Goal: Transaction & Acquisition: Purchase product/service

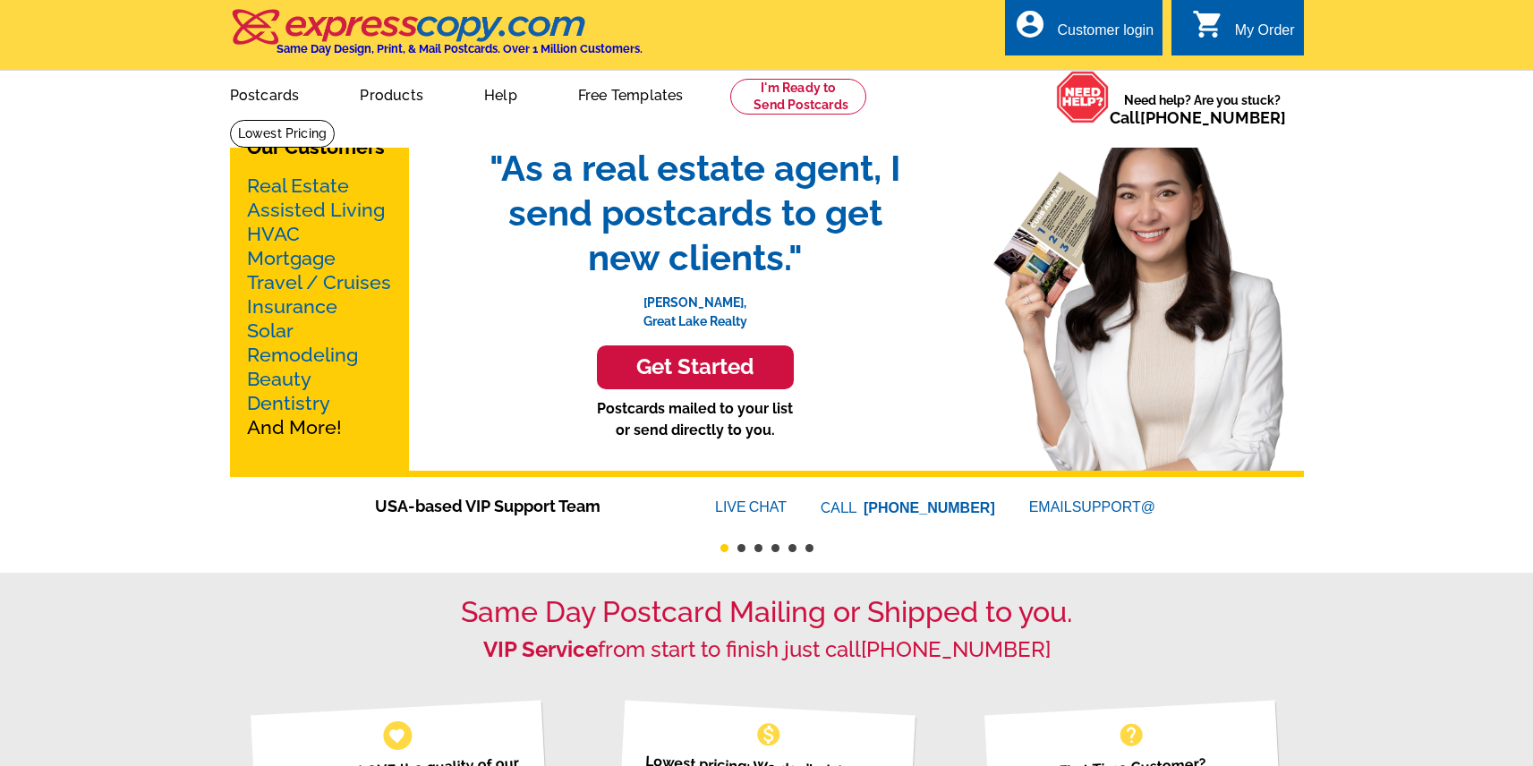
click at [1095, 31] on div "Customer login" at bounding box center [1105, 34] width 97 height 25
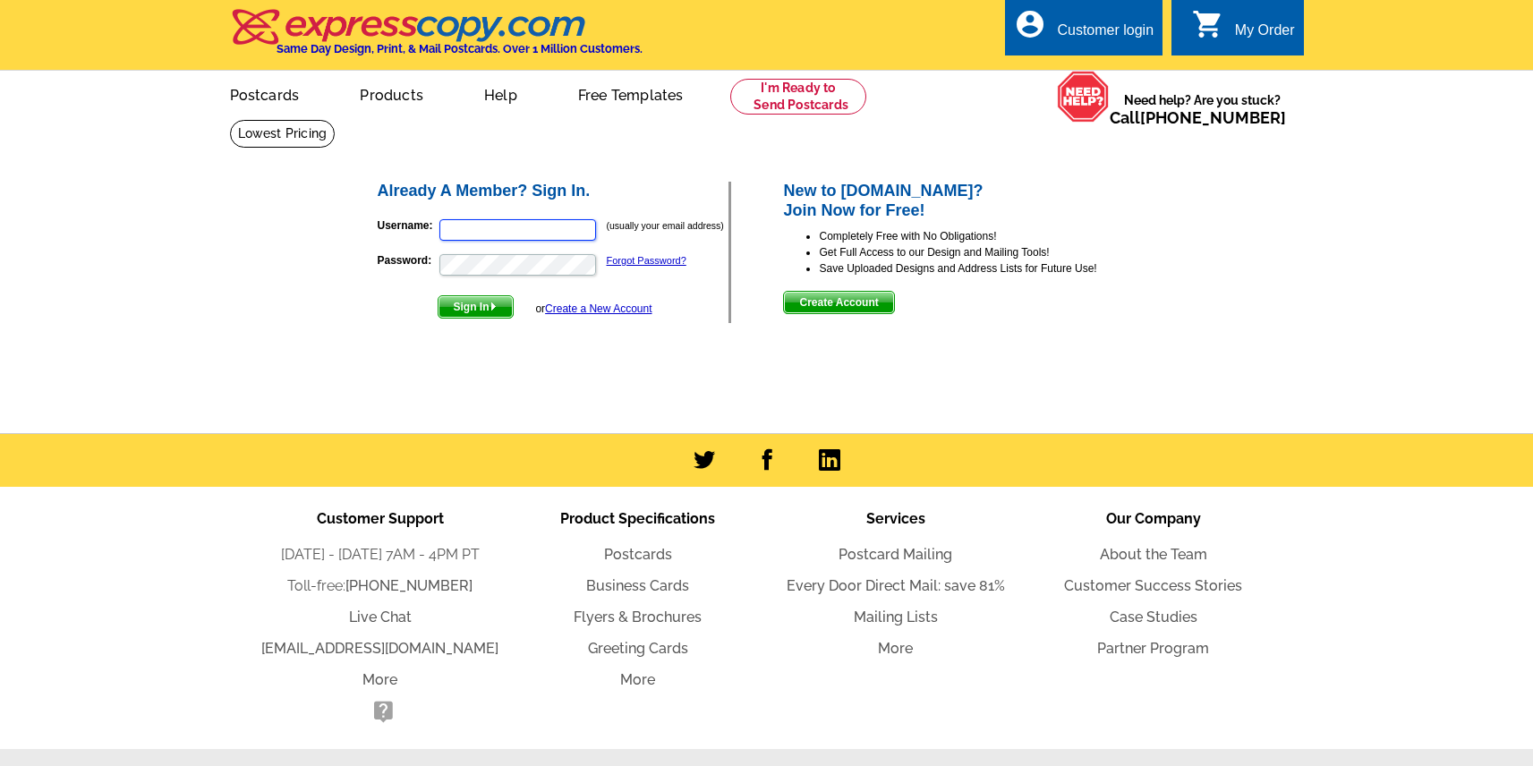
click at [524, 234] on input "Username:" at bounding box center [517, 229] width 157 height 21
type input "rick@bergman.marketing"
click at [490, 313] on span "Sign In" at bounding box center [476, 306] width 74 height 21
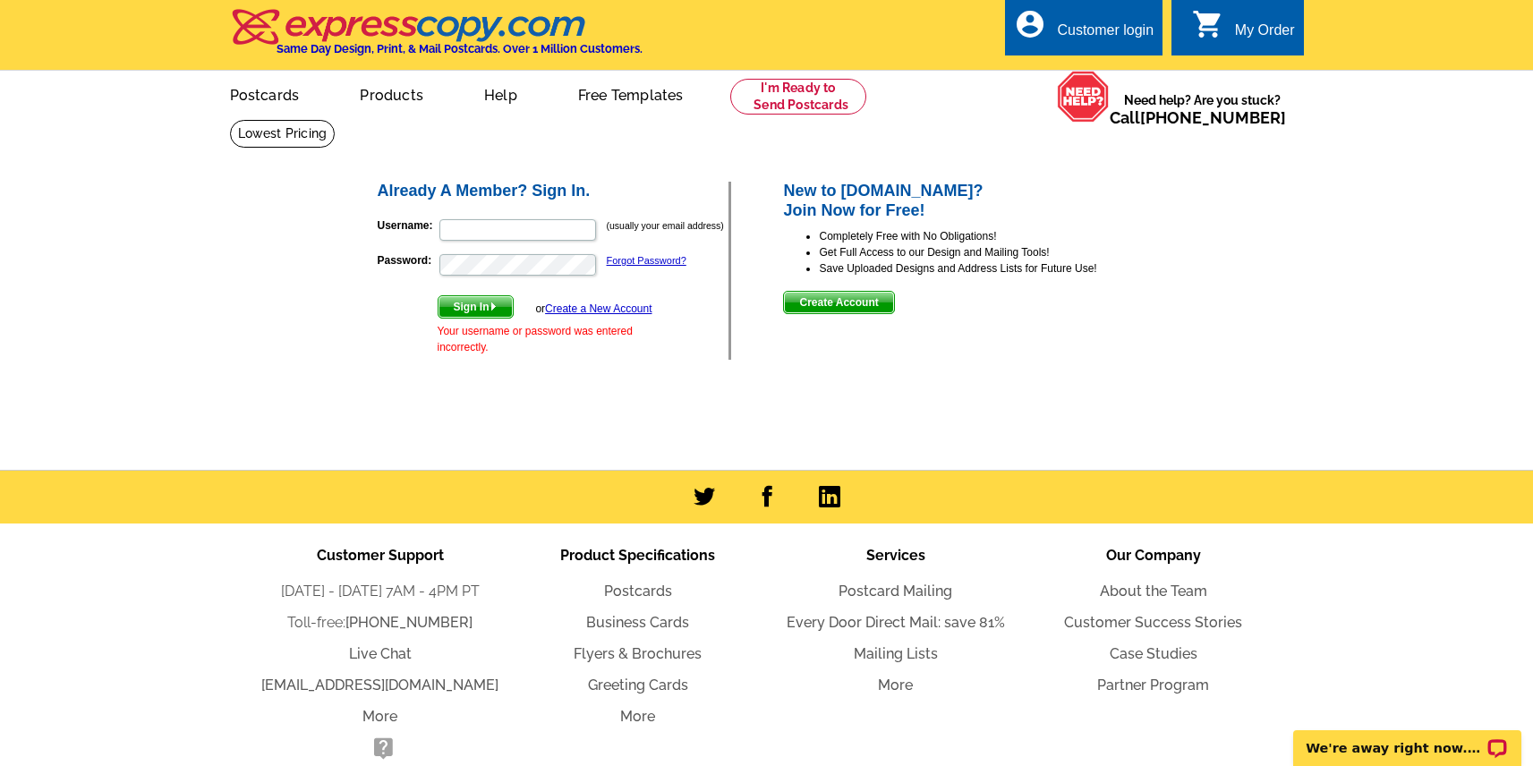
click at [1172, 317] on div "Already A Member? Sign In. Username: (usually your email address) Password: For…" at bounding box center [768, 270] width 857 height 253
click at [258, 100] on link "Postcards" at bounding box center [263, 93] width 125 height 42
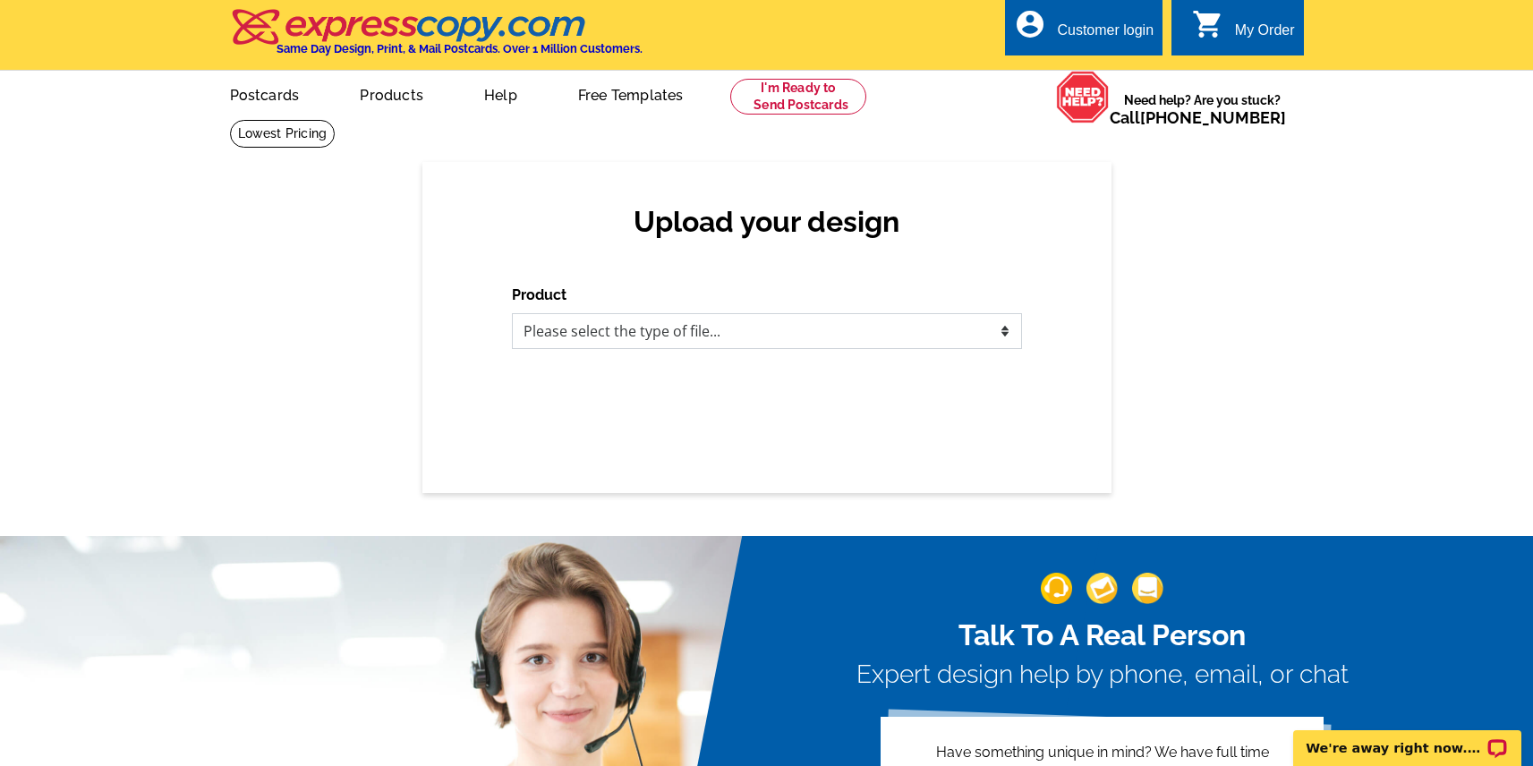
select select "1"
click option "Postcards" at bounding box center [0, 0] width 0 height 0
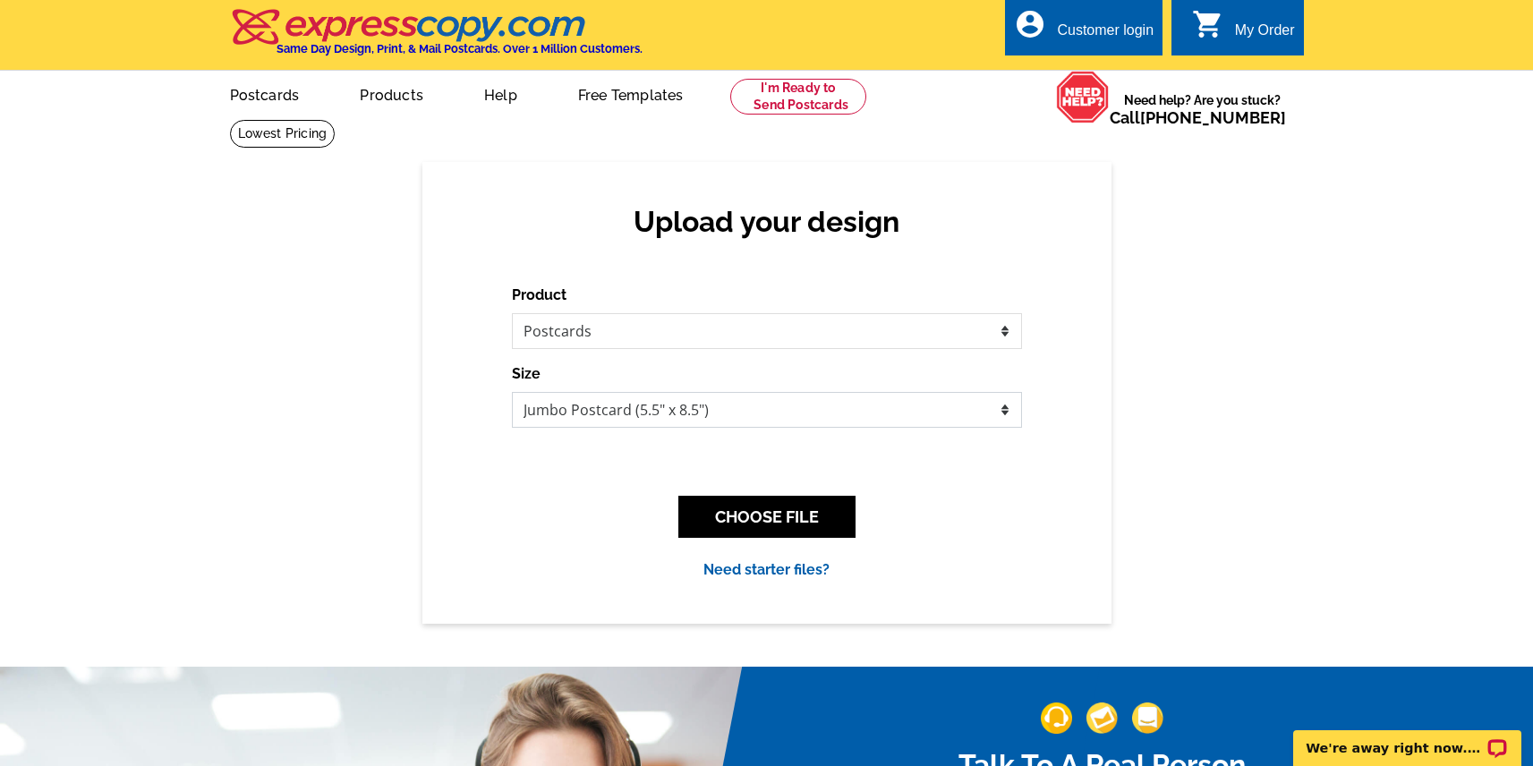
select select "1"
click option "Regular Postcard (4.25" x 5.6")" at bounding box center [0, 0] width 0 height 0
click at [807, 507] on button "CHOOSE FILE" at bounding box center [766, 517] width 177 height 42
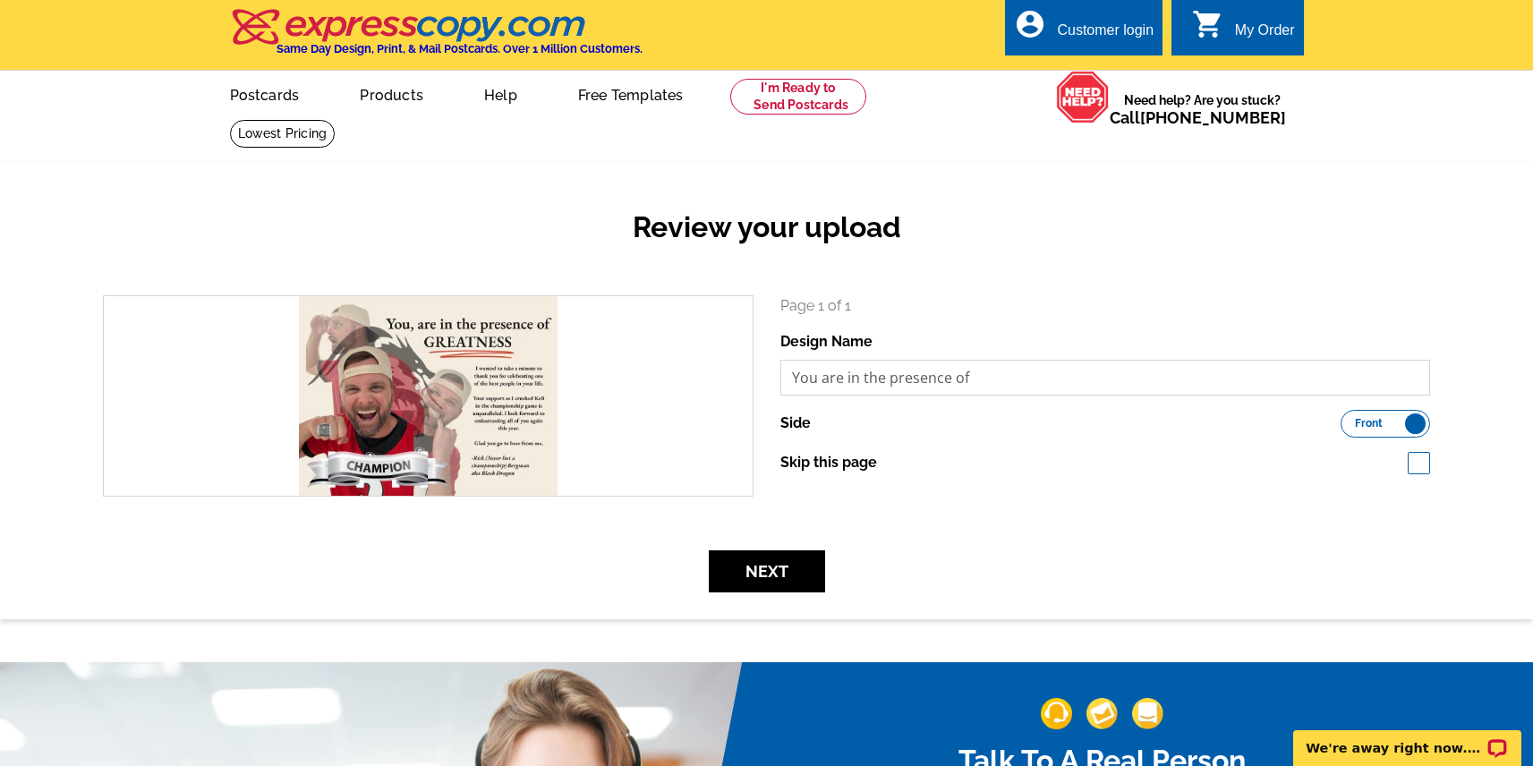
drag, startPoint x: 1128, startPoint y: 378, endPoint x: 787, endPoint y: 380, distance: 341.0
click at [787, 380] on input "You are in the presence of" at bounding box center [1105, 378] width 651 height 36
type input "FF Greeting"
click at [795, 574] on button "Next" at bounding box center [767, 571] width 116 height 42
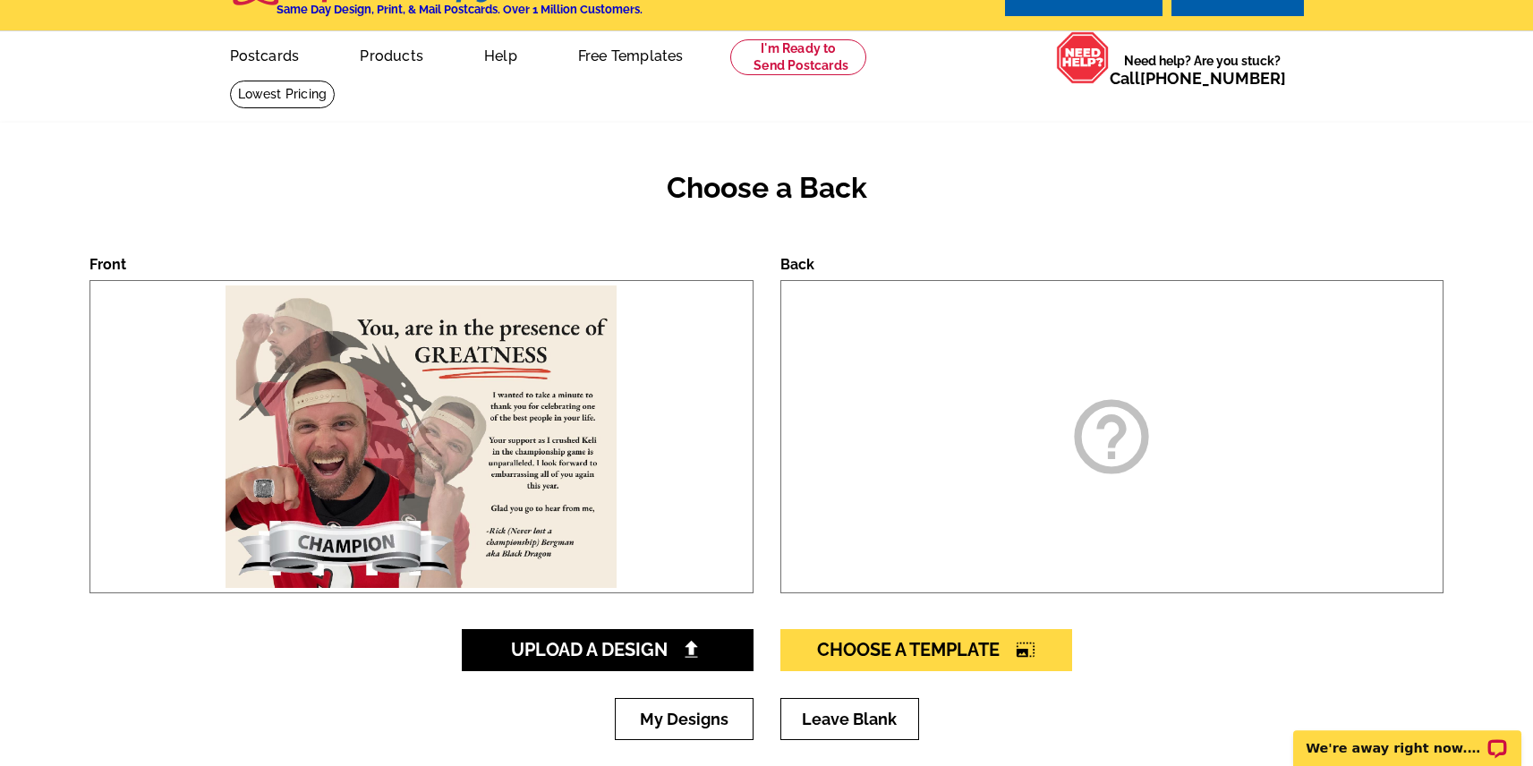
scroll to position [86, 0]
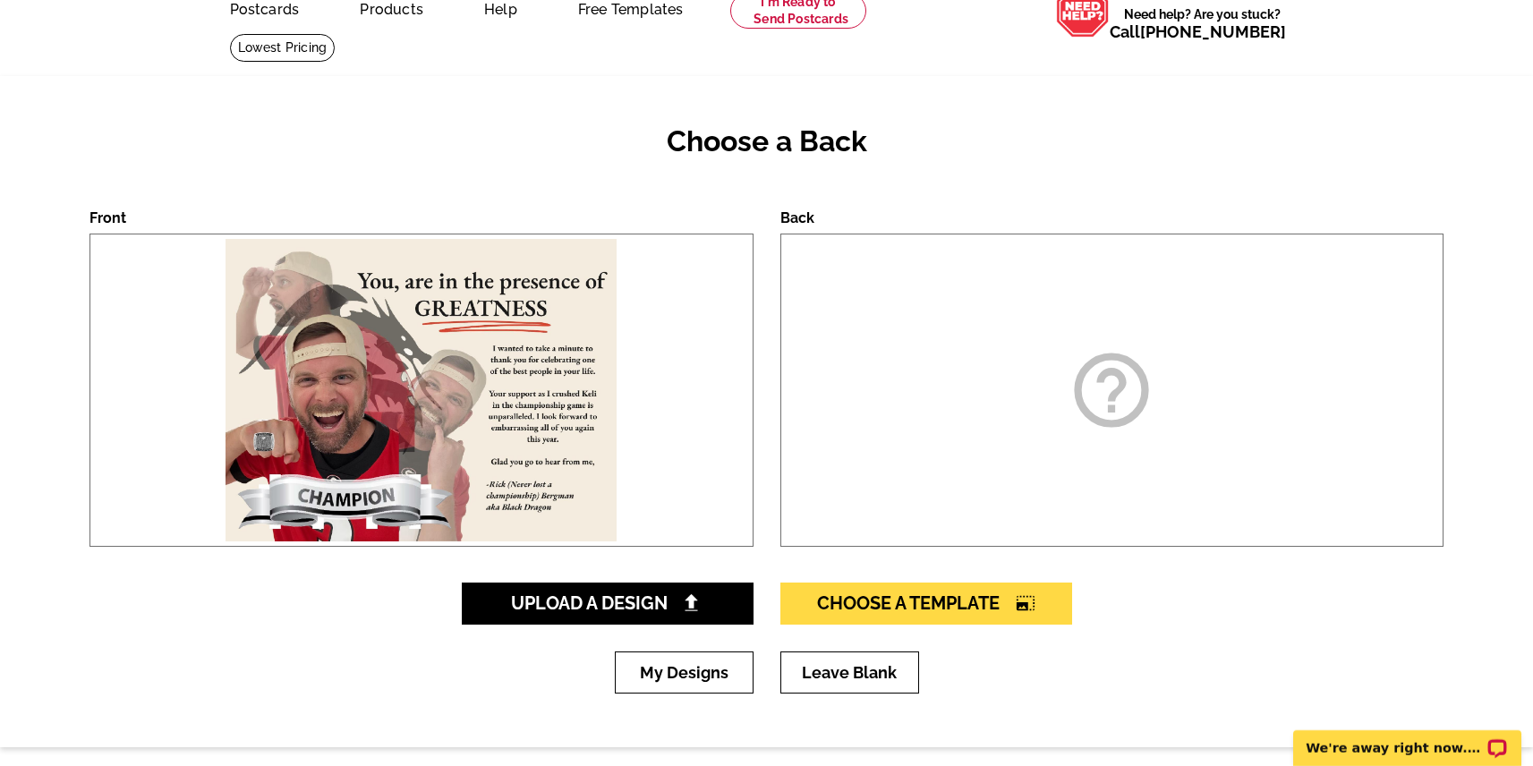
click at [1126, 388] on icon "help_outline" at bounding box center [1111, 389] width 89 height 89
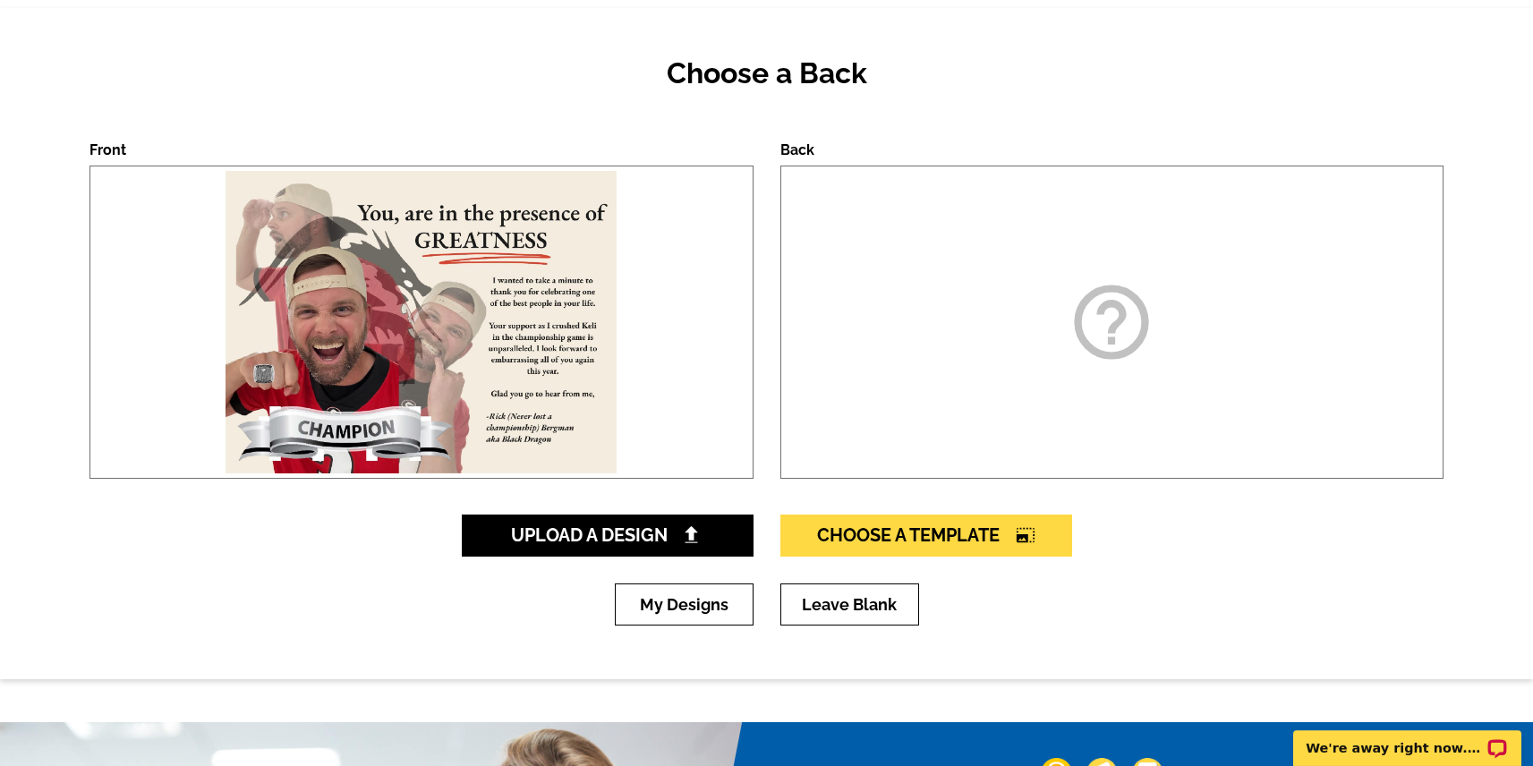
scroll to position [172, 0]
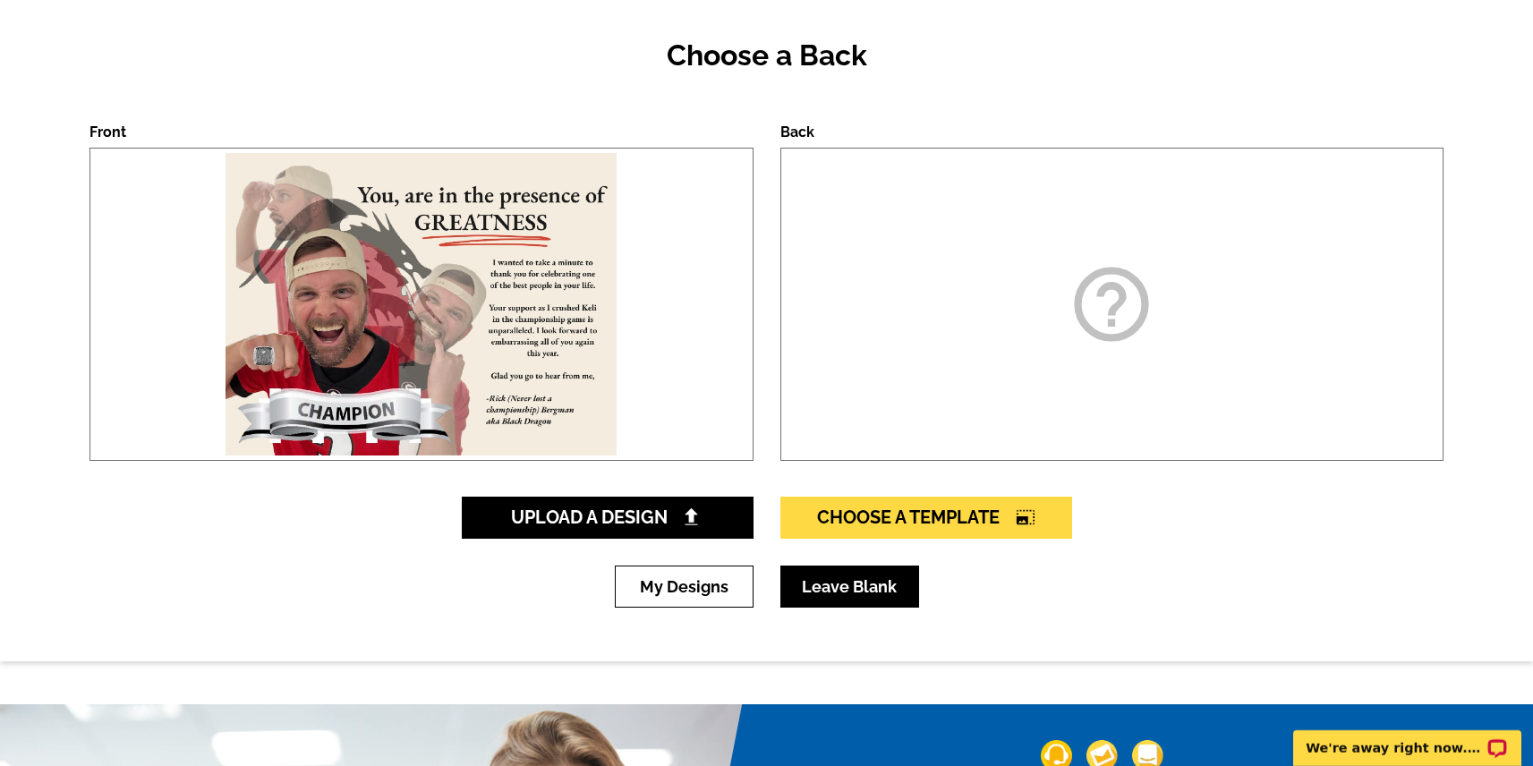
click at [864, 594] on link "Leave Blank" at bounding box center [849, 587] width 139 height 42
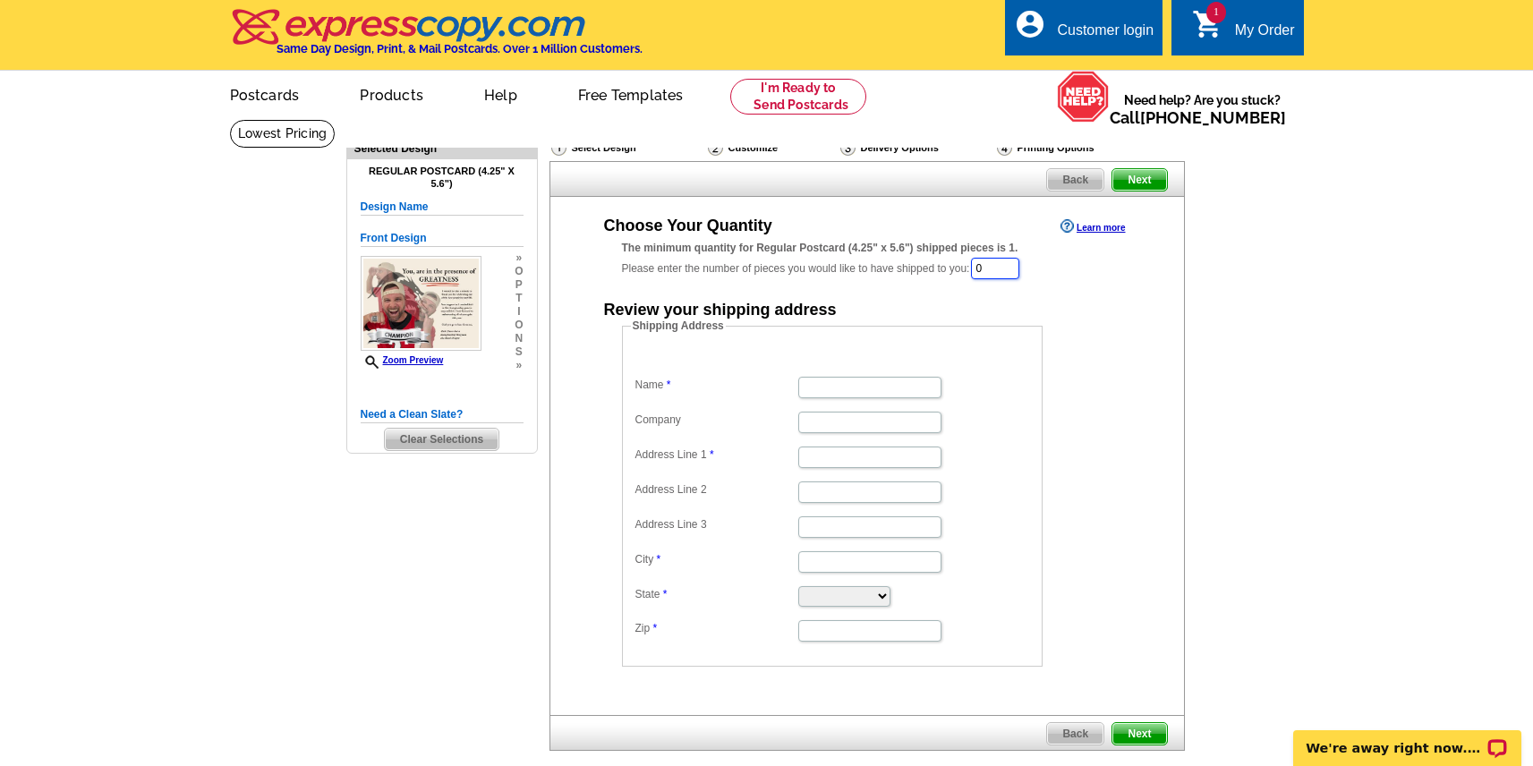
drag, startPoint x: 961, startPoint y: 271, endPoint x: 941, endPoint y: 270, distance: 20.6
click at [971, 270] on input "0" at bounding box center [995, 268] width 48 height 21
type input "12"
click at [1101, 417] on form "Shipping Address Name Company Address Line 1 Address Line 2 Address Line 3 City…" at bounding box center [867, 494] width 490 height 349
click at [846, 396] on input "Name" at bounding box center [869, 389] width 143 height 21
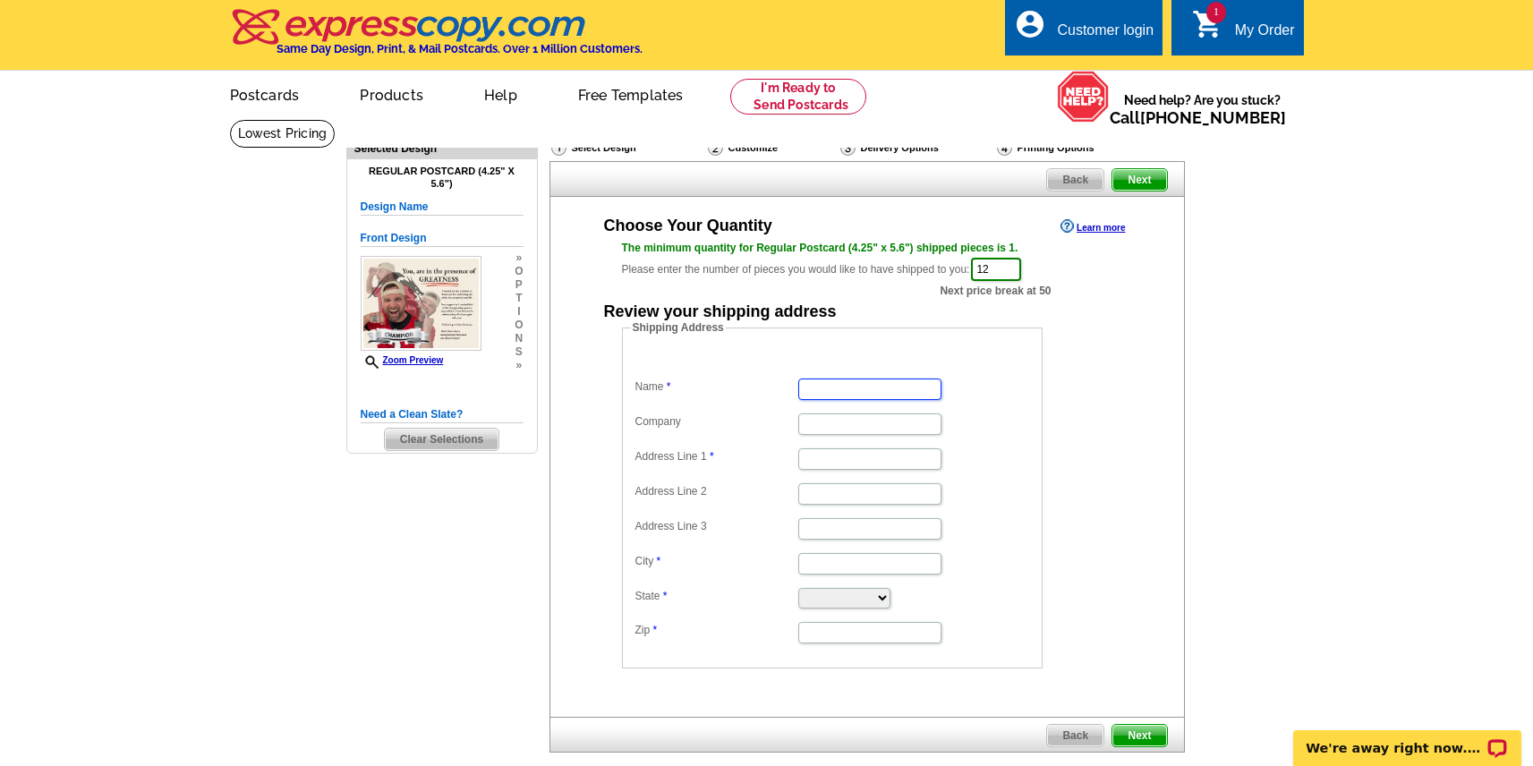
click at [863, 397] on input "Name" at bounding box center [869, 389] width 143 height 21
type input "Rick Bergman"
type input "2402 West Shandon Avenue"
type input "Midland"
select select "TX"
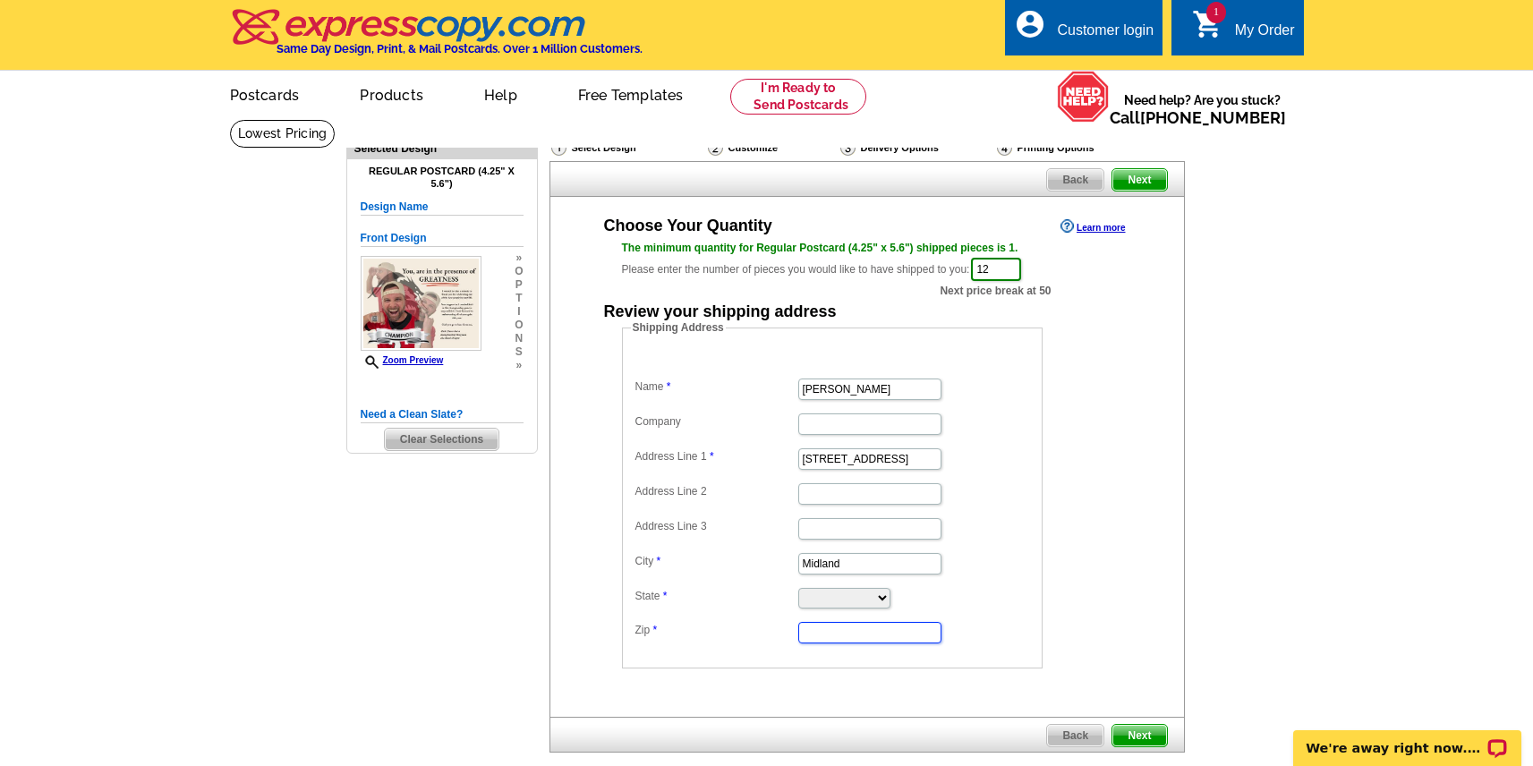
type input "79705"
click at [1006, 461] on dd "2402 West Shandon Avenue" at bounding box center [832, 458] width 403 height 28
click at [1145, 180] on span "Next" at bounding box center [1139, 179] width 54 height 21
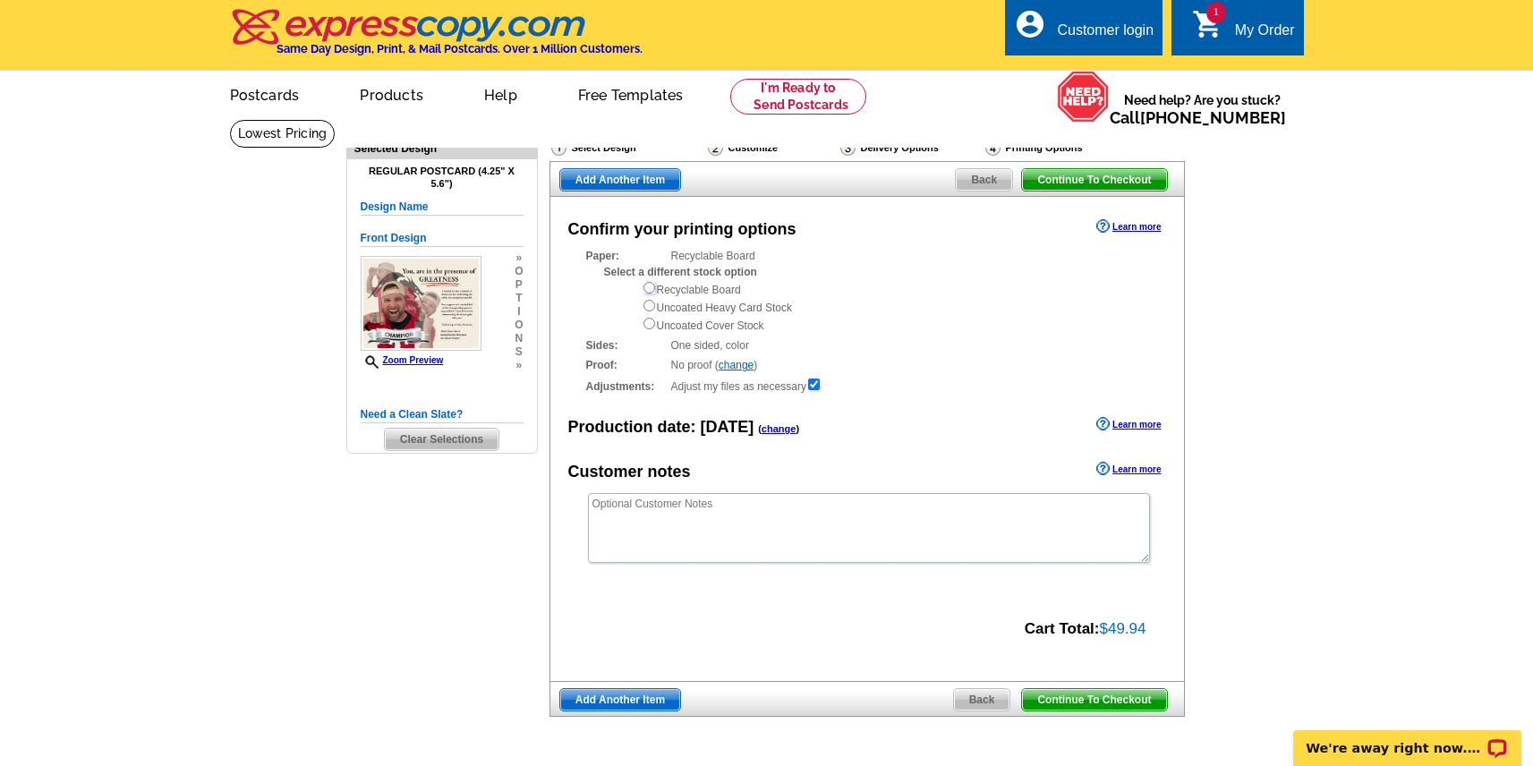
click at [647, 289] on input "radio" at bounding box center [649, 288] width 12 height 12
radio input "true"
click at [649, 309] on input "radio" at bounding box center [649, 306] width 12 height 12
radio input "true"
click at [648, 323] on input "radio" at bounding box center [649, 324] width 12 height 12
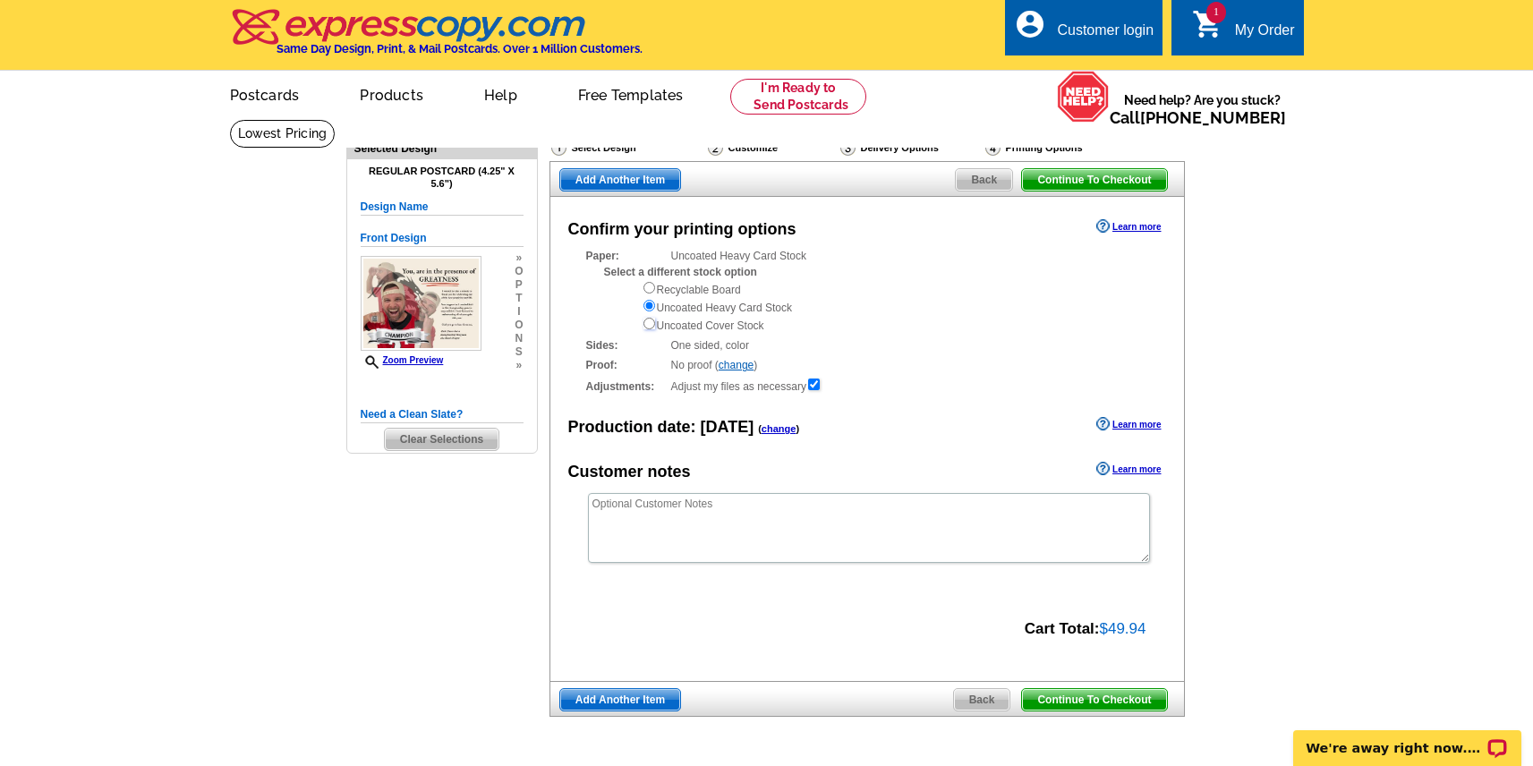
radio input "true"
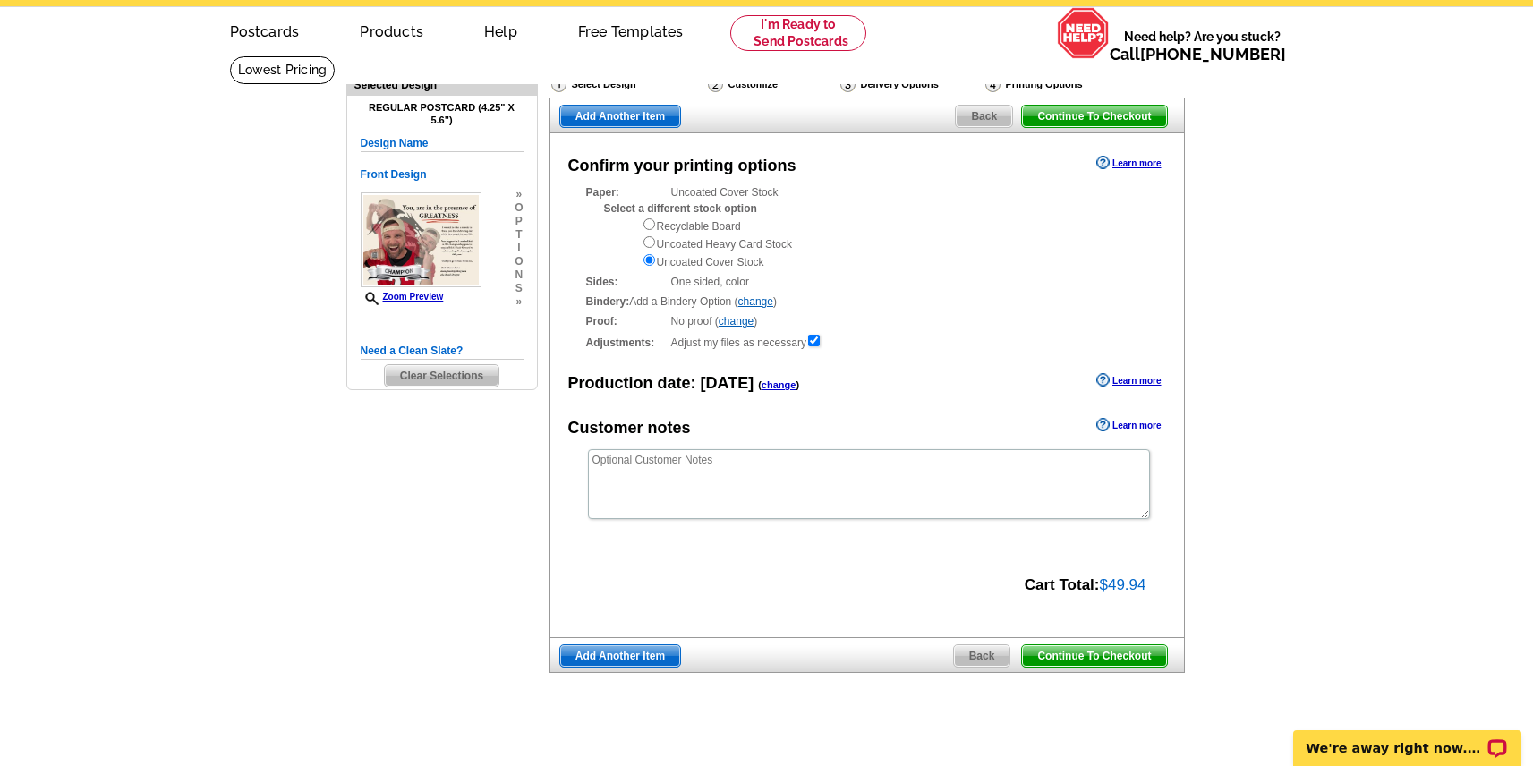
scroll to position [72, 0]
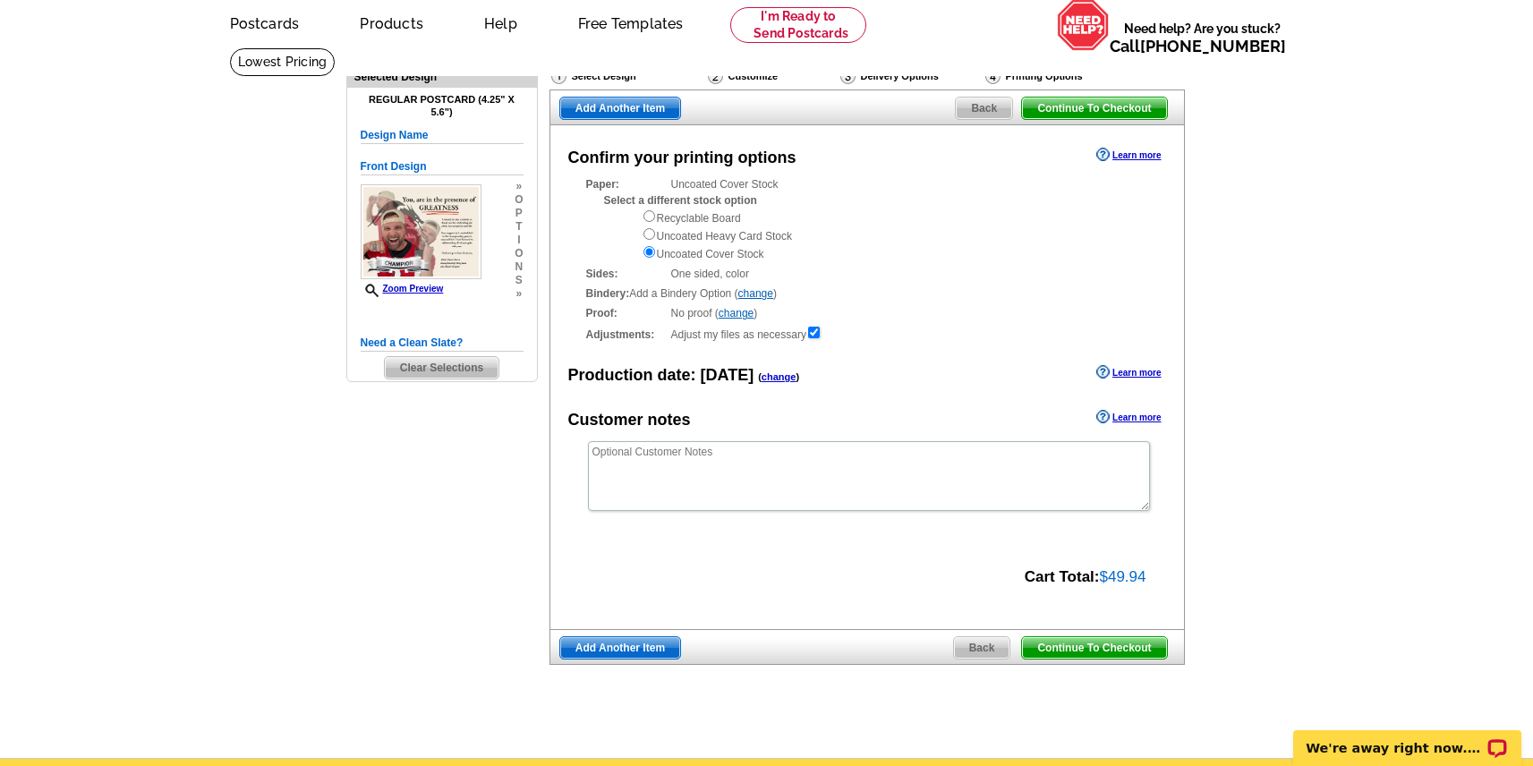
click at [1083, 648] on span "Continue To Checkout" at bounding box center [1094, 647] width 144 height 21
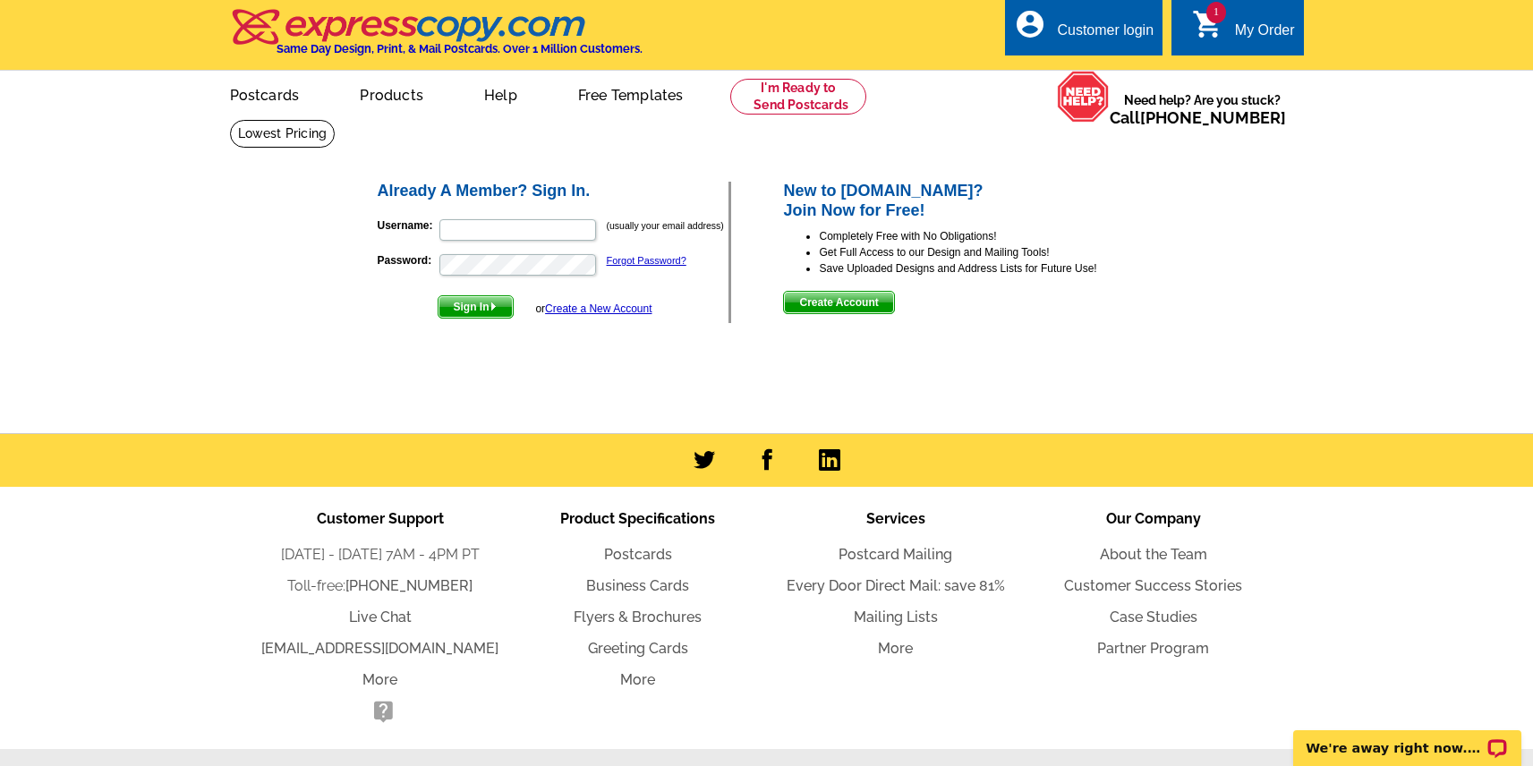
click at [813, 304] on span "Create Account" at bounding box center [838, 302] width 109 height 21
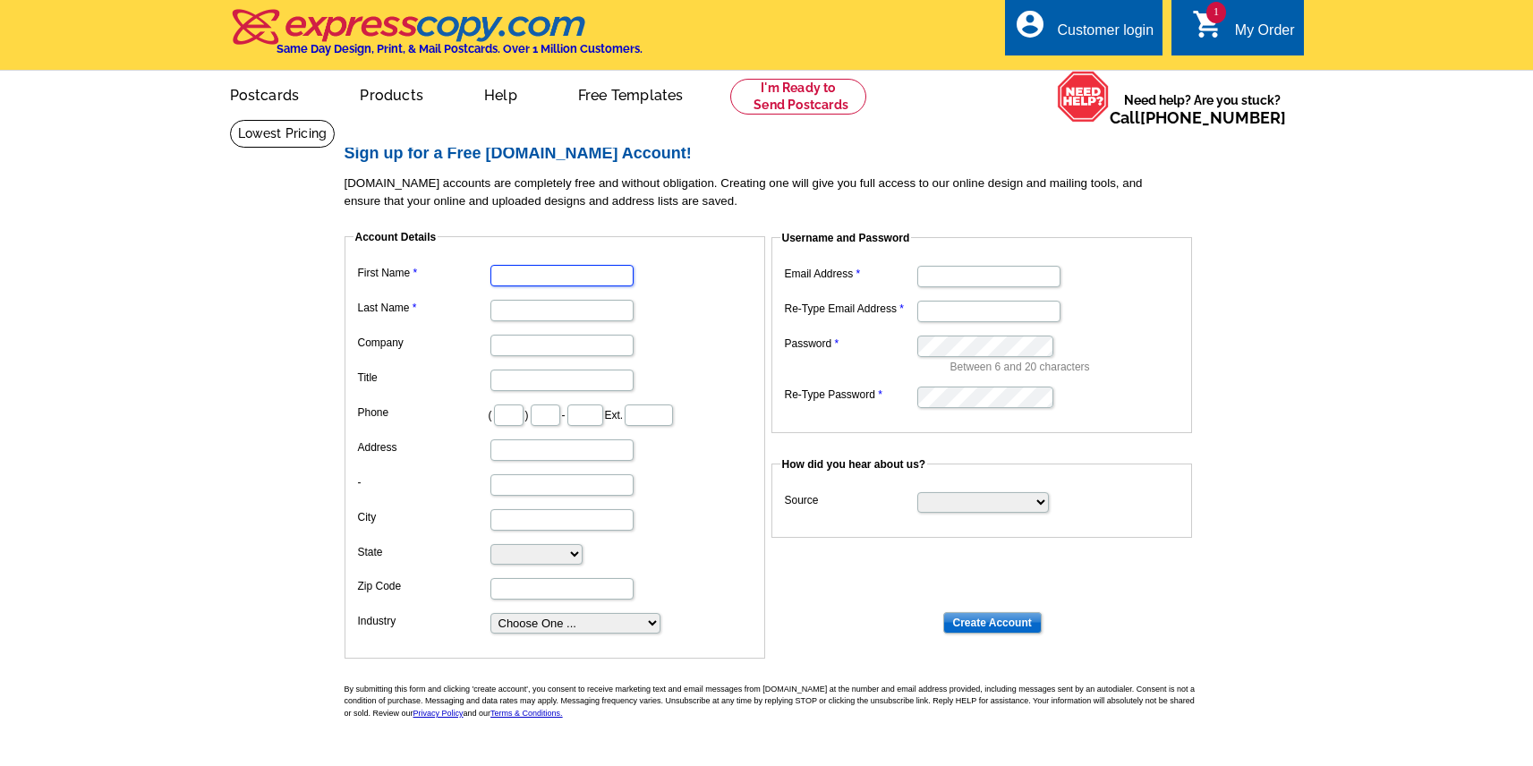
click at [552, 270] on input "First Name" at bounding box center [561, 275] width 143 height 21
type input "[PERSON_NAME]"
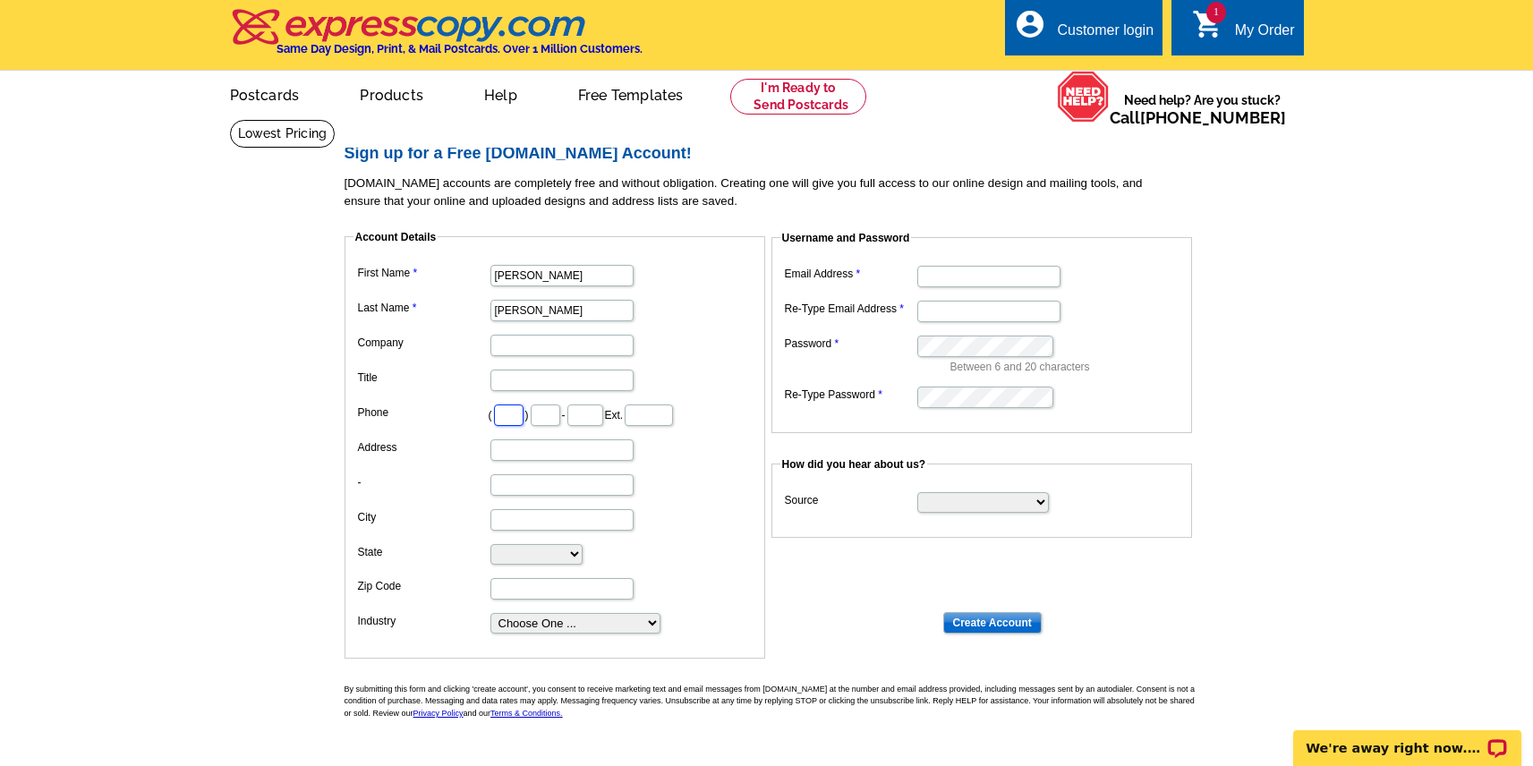
type input "432"
type input "215"
type input "9428"
type input "[STREET_ADDRESS]"
type input "Midland"
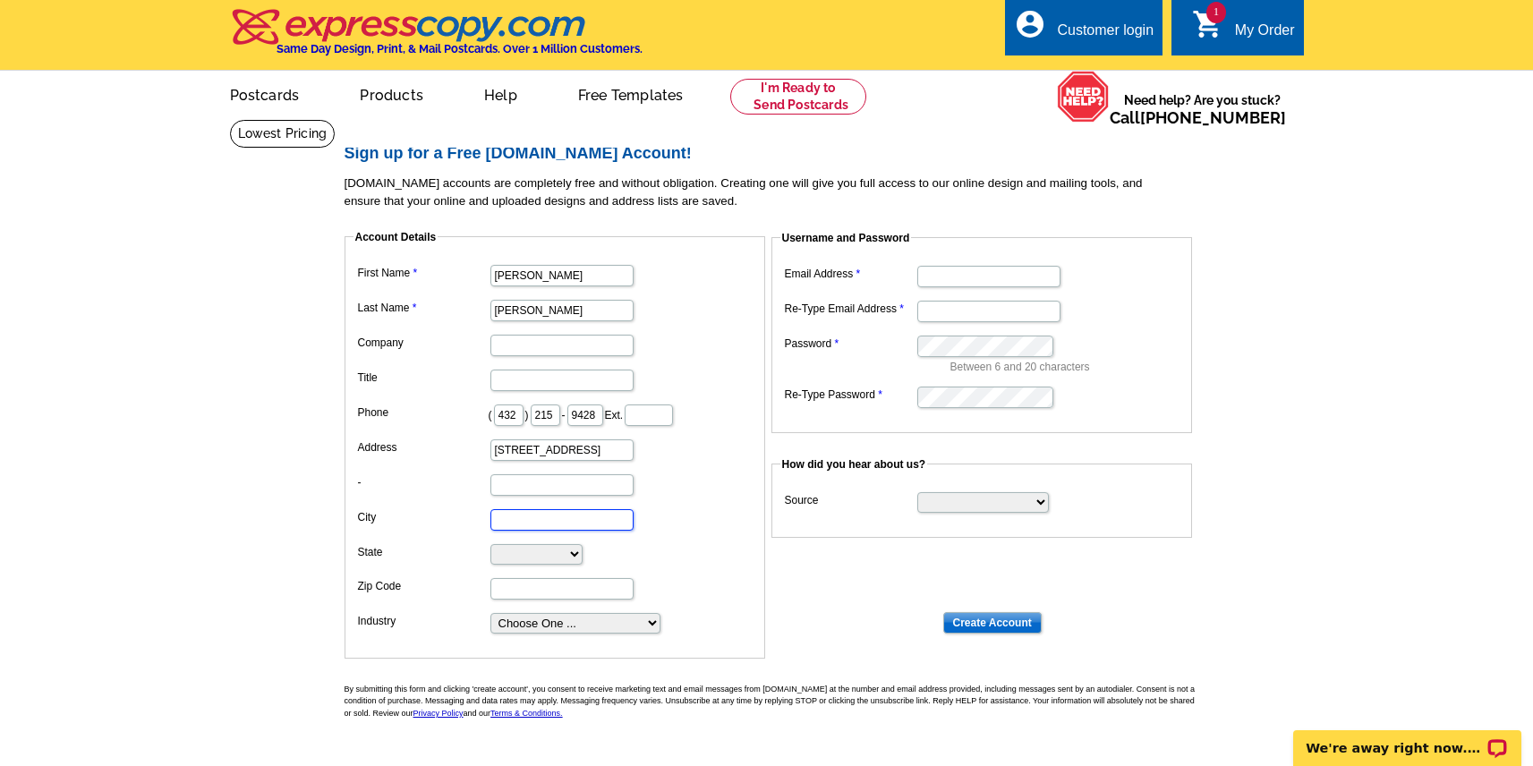
select select "[GEOGRAPHIC_DATA]"
type input "79705"
type input "[EMAIL_ADDRESS][DOMAIN_NAME]"
click at [970, 278] on input "[EMAIL_ADDRESS][DOMAIN_NAME]" at bounding box center [988, 276] width 143 height 21
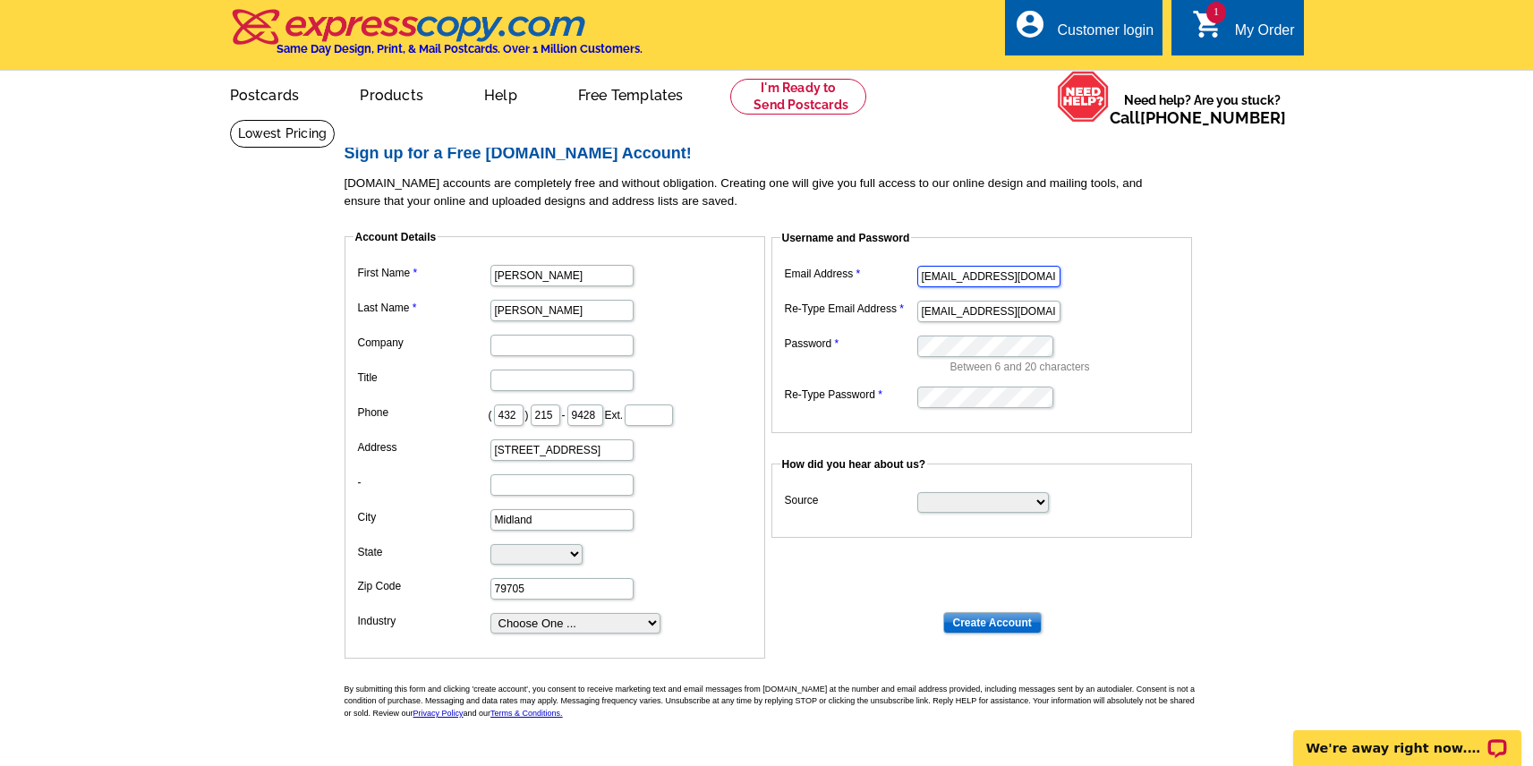
click at [970, 278] on input "[EMAIL_ADDRESS][DOMAIN_NAME]" at bounding box center [988, 276] width 143 height 21
click at [1137, 294] on dl "Email Address [EMAIL_ADDRESS][DOMAIN_NAME] Re-Type Email Address [EMAIL_ADDRESS…" at bounding box center [981, 335] width 403 height 149
click at [959, 278] on input "[EMAIL_ADDRESS][DOMAIN_NAME]" at bounding box center [988, 276] width 143 height 21
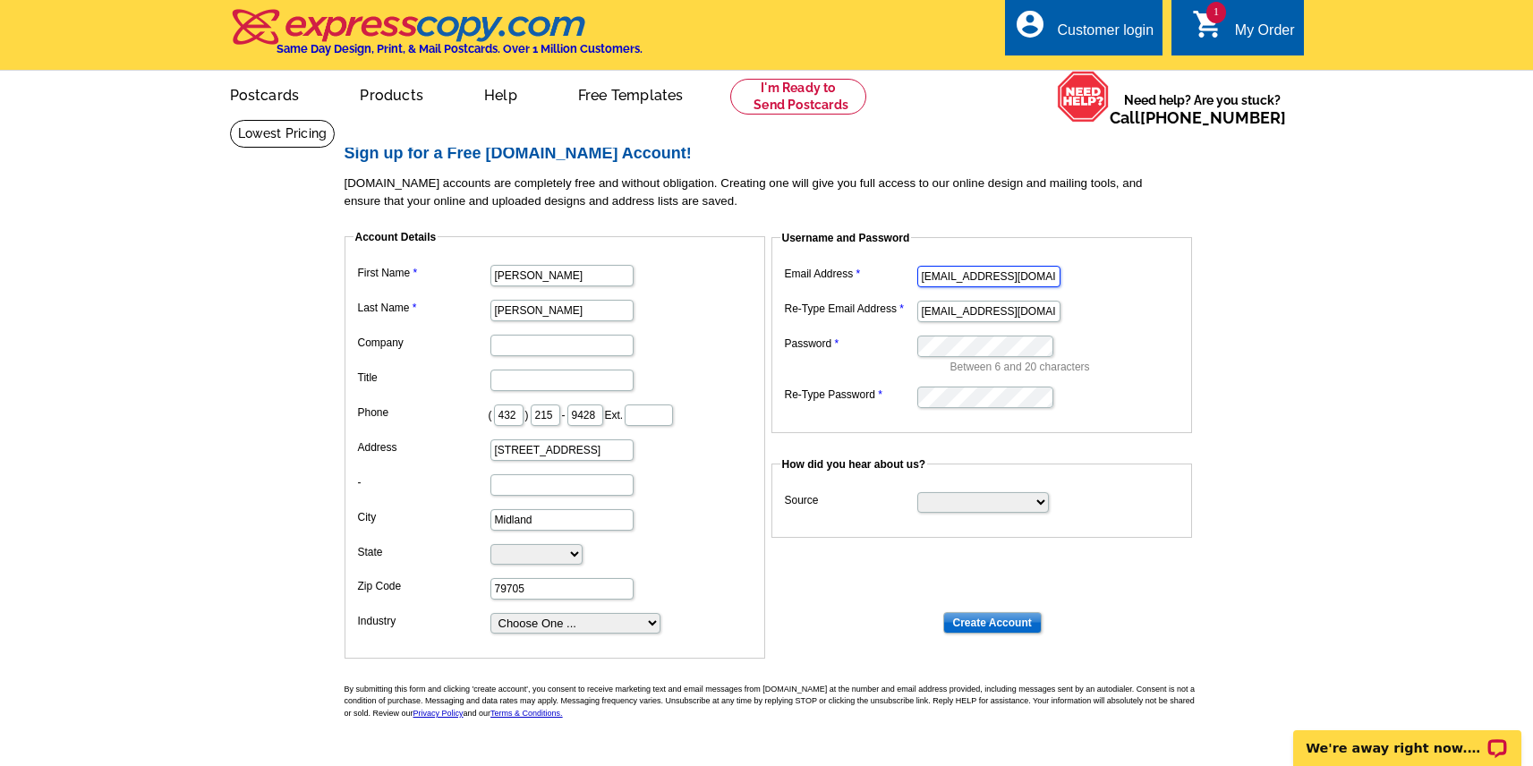
click at [959, 278] on input "[EMAIL_ADDRESS][DOMAIN_NAME]" at bounding box center [988, 276] width 143 height 21
click at [989, 279] on input "[PERSON_NAME][EMAIL_ADDRESS][PERSON_NAME][DOMAIN_NAME]" at bounding box center [988, 276] width 143 height 21
type input "[PERSON_NAME][EMAIL_ADDRESS][PERSON_NAME][DOMAIN_NAME]"
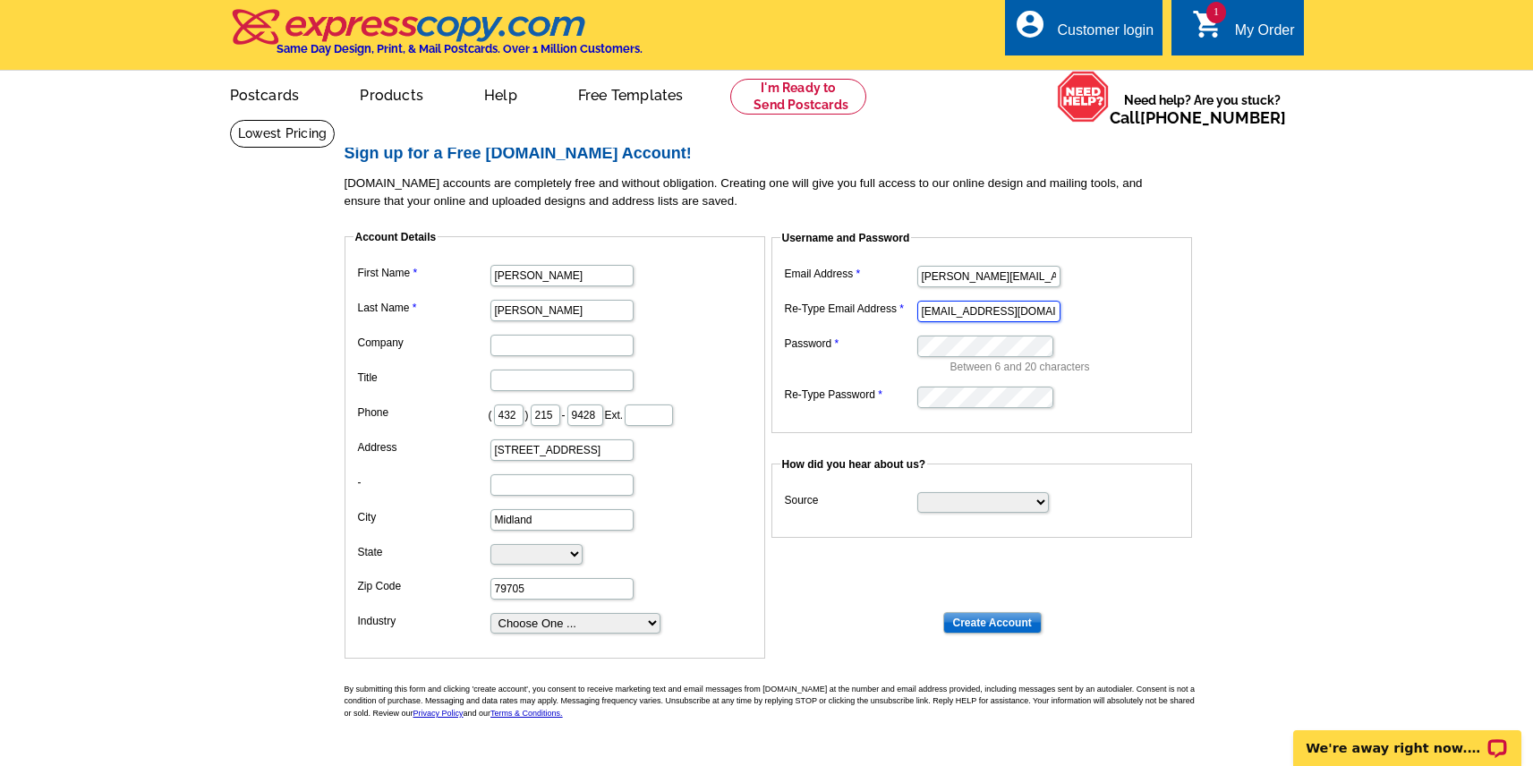
click at [976, 313] on input "[EMAIL_ADDRESS][DOMAIN_NAME]" at bounding box center [988, 311] width 143 height 21
paste input "@[PERSON_NAME][DOMAIN_NAME]"
type input "[PERSON_NAME][EMAIL_ADDRESS][PERSON_NAME][DOMAIN_NAME]"
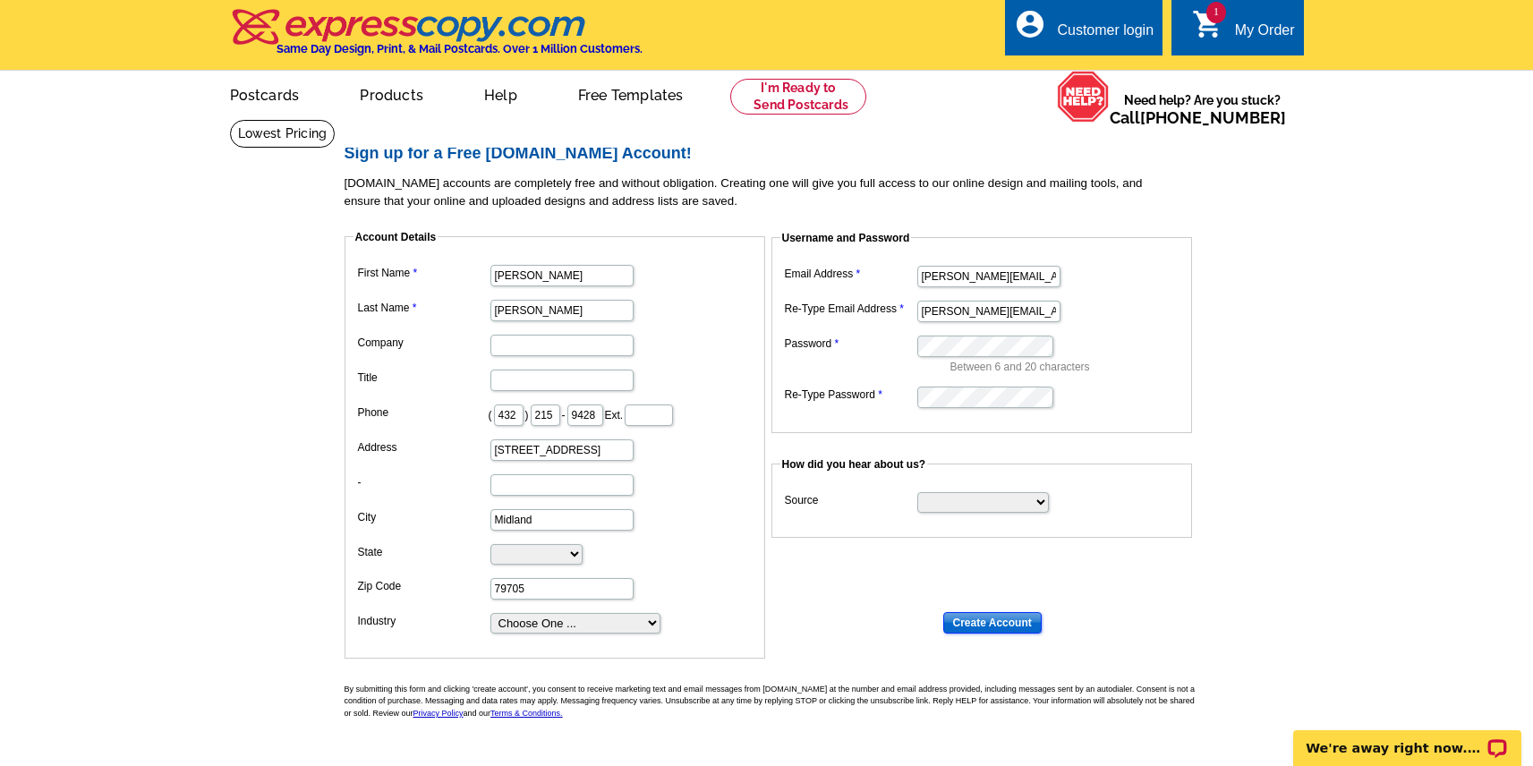
click at [1008, 627] on input "Create Account" at bounding box center [992, 622] width 98 height 21
